Goal: Find contact information: Find contact information

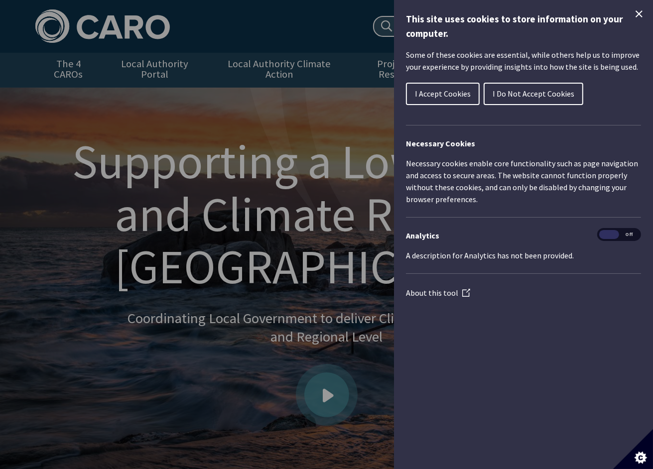
click at [544, 93] on span "I Do Not Accept Cookies" at bounding box center [533, 94] width 82 height 10
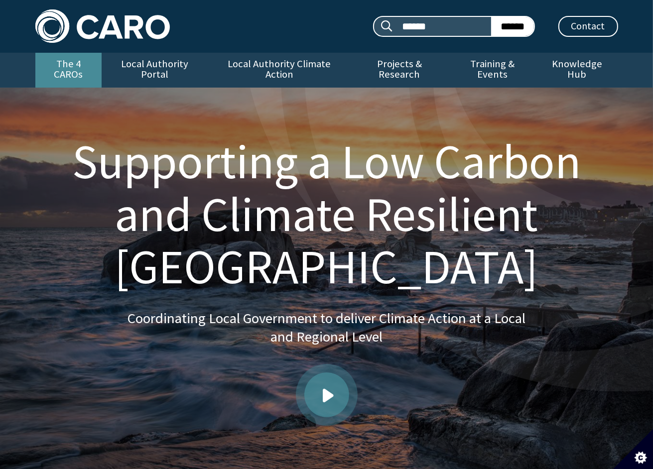
click at [62, 70] on link "The 4 CAROs" at bounding box center [68, 70] width 66 height 35
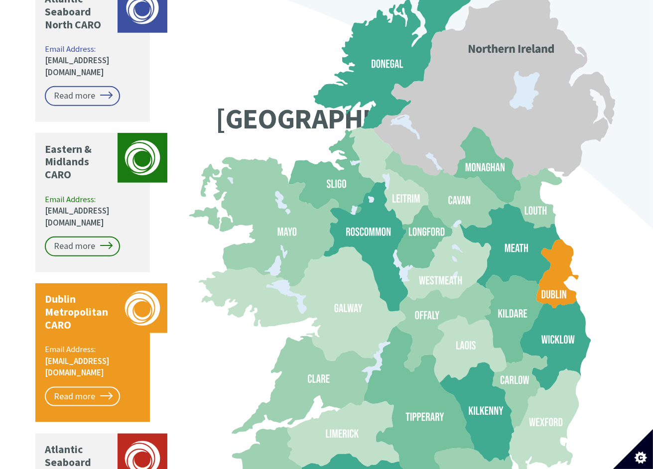
scroll to position [896, 0]
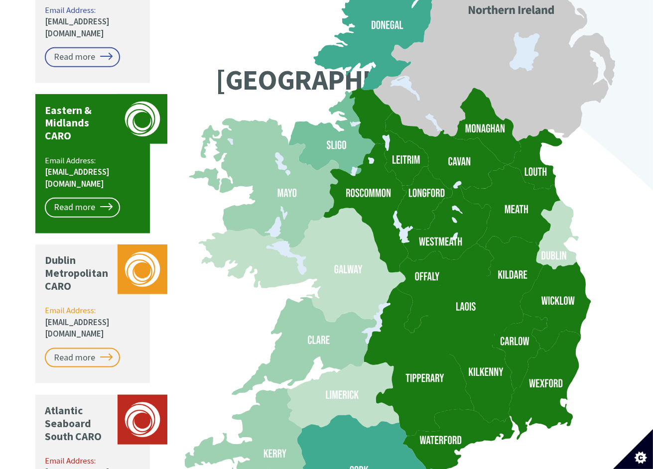
click at [481, 272] on icon at bounding box center [465, 315] width 91 height 86
click at [67, 198] on link "Read more" at bounding box center [82, 208] width 75 height 20
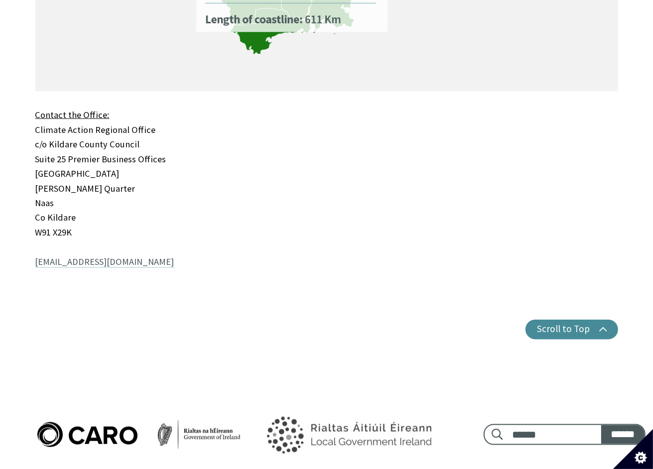
scroll to position [890, 0]
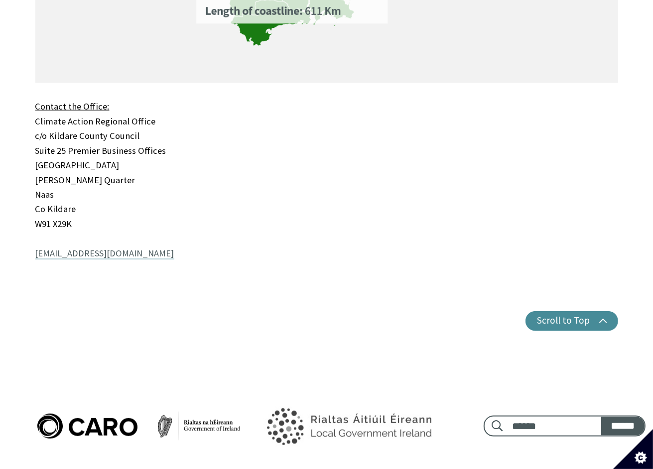
click at [75, 247] on link "caro@kildarecoco.ie" at bounding box center [104, 253] width 139 height 12
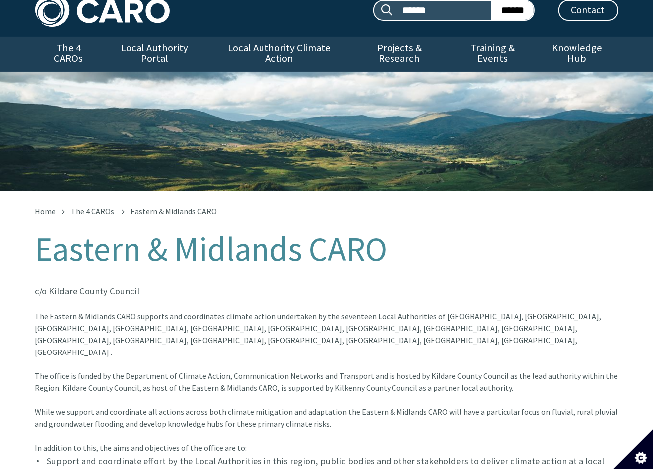
scroll to position [0, 0]
